Goal: Task Accomplishment & Management: Manage account settings

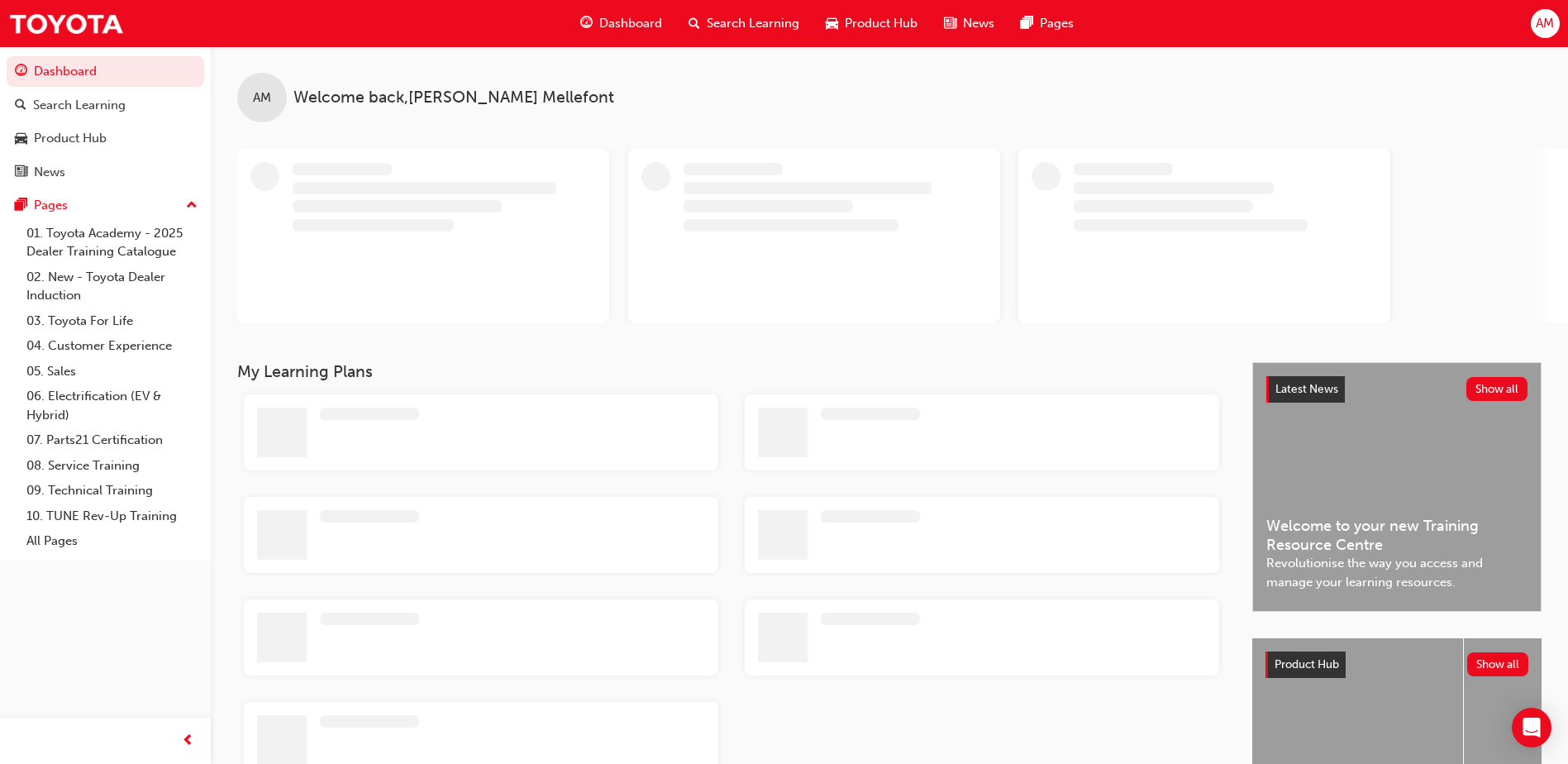
click at [1556, 26] on div "AM" at bounding box center [1546, 24] width 29 height 29
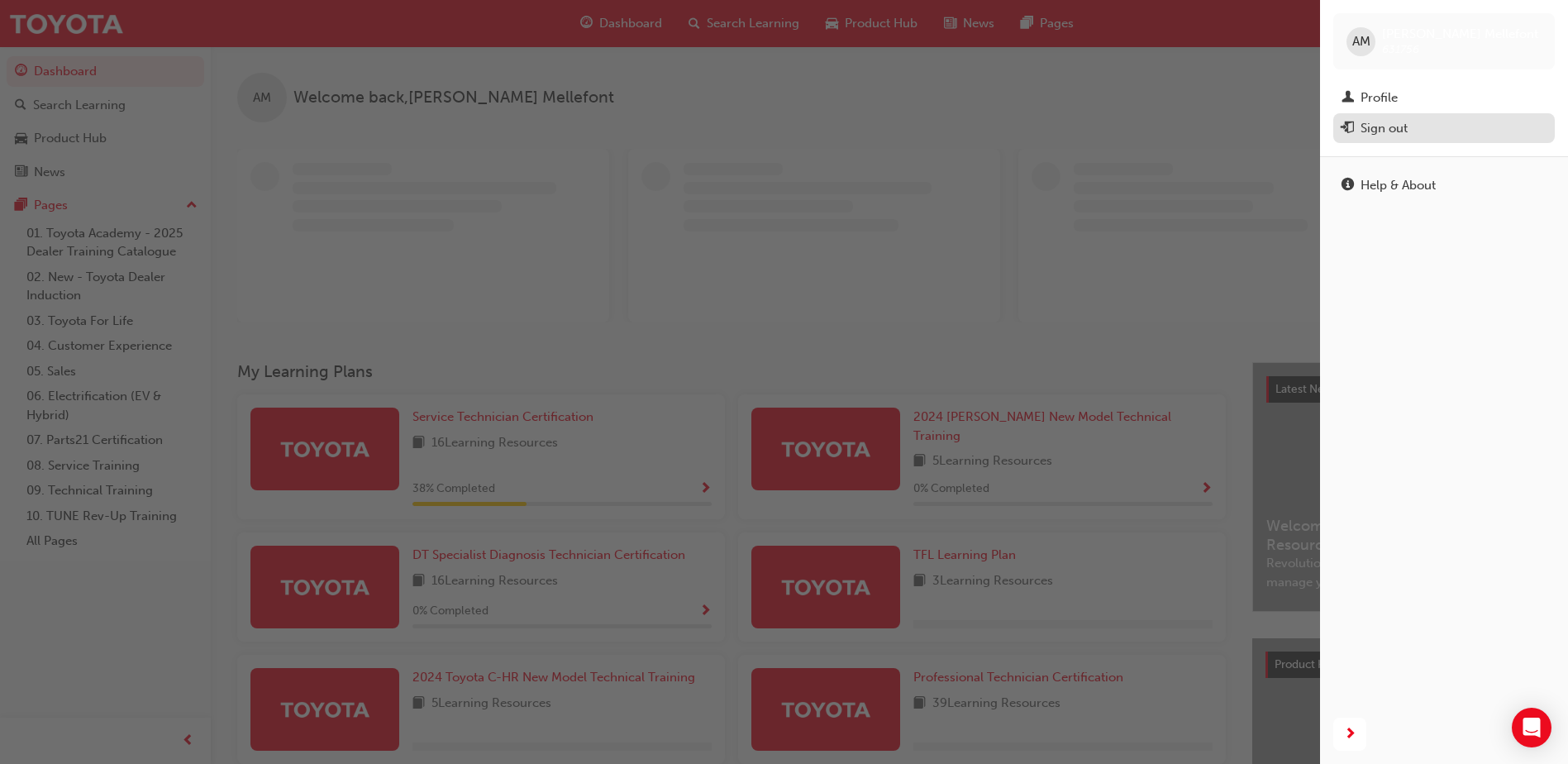
click at [1355, 131] on div "Sign out" at bounding box center [1444, 128] width 205 height 21
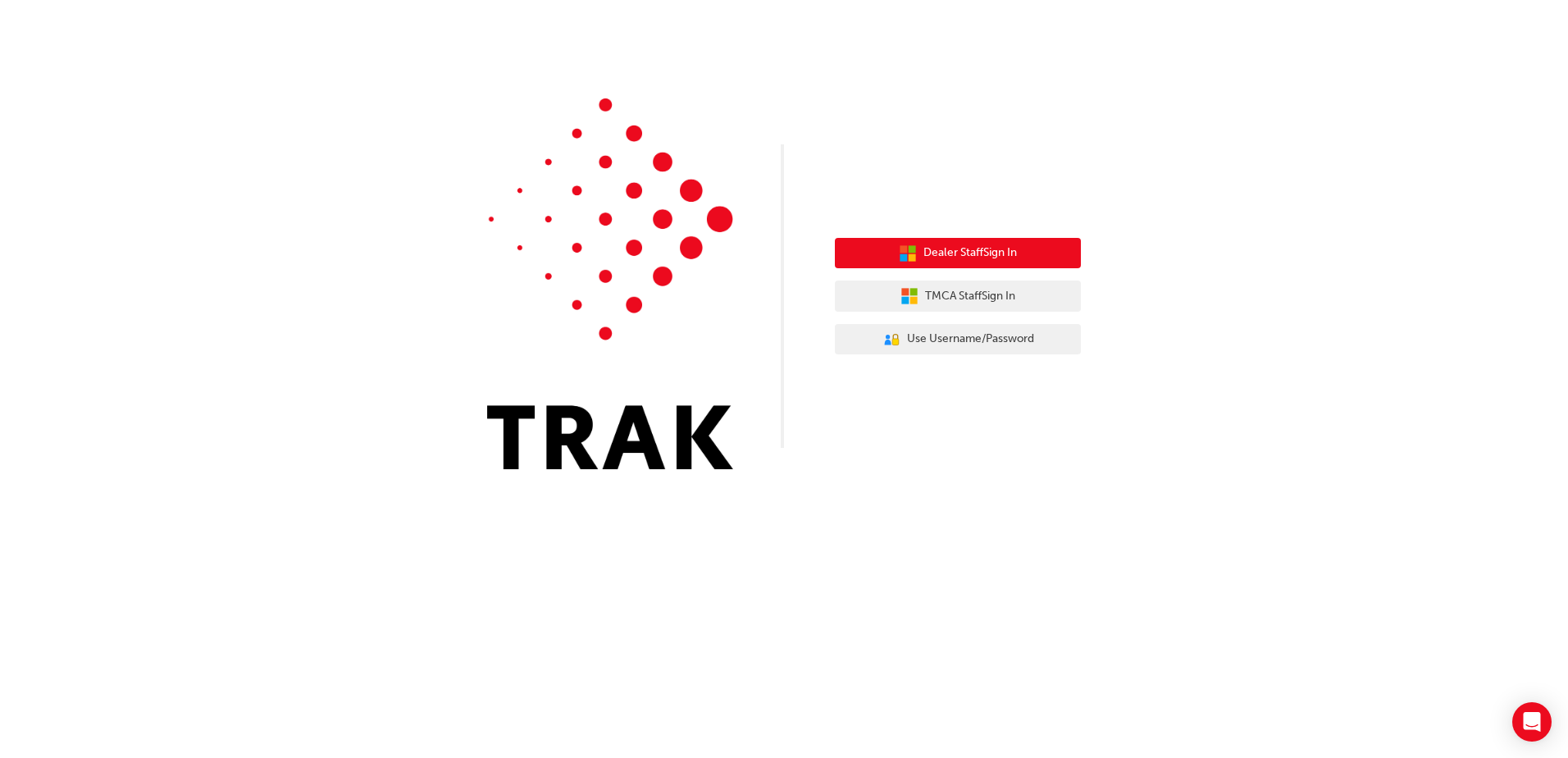
click at [973, 258] on span "Dealer Staff Sign In" at bounding box center [970, 253] width 93 height 19
